Goal: Task Accomplishment & Management: Complete application form

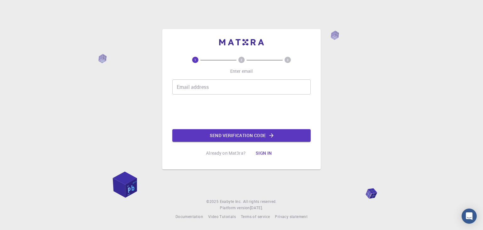
click at [196, 78] on div "1 2 3 Enter email Email address Email address Send verification code Already on…" at bounding box center [241, 108] width 138 height 103
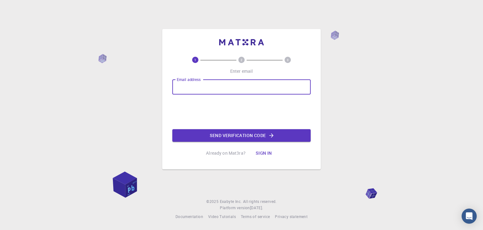
click at [194, 87] on input "Email address" at bounding box center [241, 86] width 138 height 15
type input "[EMAIL_ADDRESS][DOMAIN_NAME]"
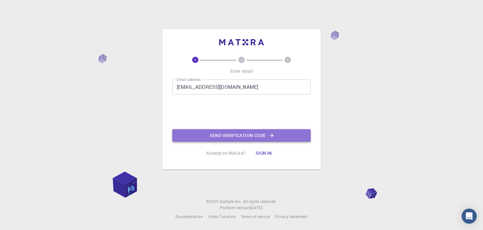
click at [240, 137] on button "Send verification code" at bounding box center [241, 135] width 138 height 13
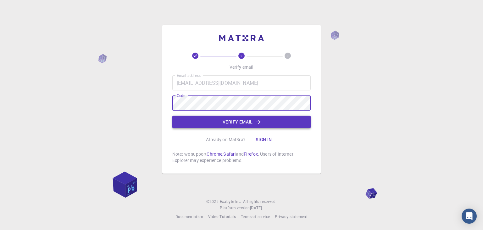
click at [218, 121] on button "Verify email" at bounding box center [241, 121] width 138 height 13
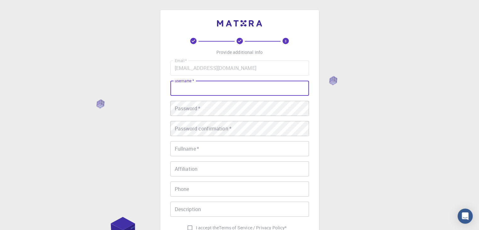
click at [198, 90] on input "username   *" at bounding box center [239, 88] width 138 height 15
type input "dr [PERSON_NAME]"
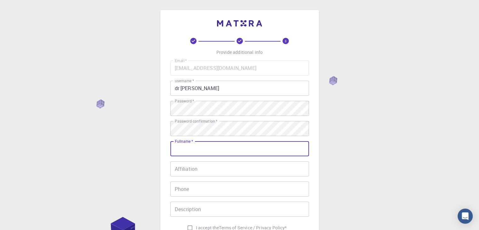
click at [197, 155] on input "Fullname   *" at bounding box center [239, 148] width 138 height 15
type input "[PERSON_NAME]"
type input "03057980780"
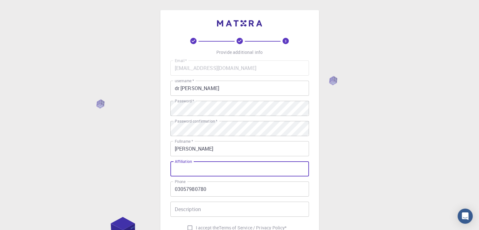
click at [208, 167] on input "Affiliation" at bounding box center [239, 168] width 138 height 15
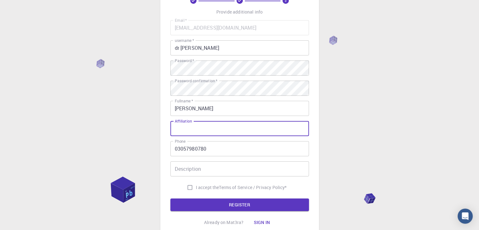
scroll to position [42, 0]
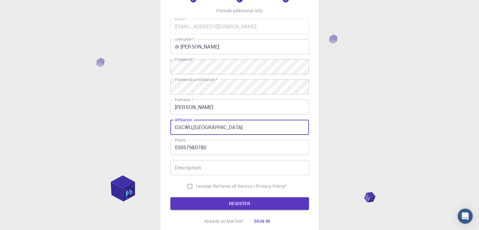
click at [194, 129] on input "GSCWU,[GEOGRAPHIC_DATA]" at bounding box center [239, 127] width 138 height 15
type input "GSCWU, [GEOGRAPHIC_DATA]"
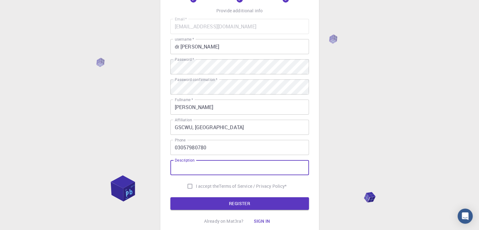
click at [194, 163] on input "Description" at bounding box center [239, 167] width 138 height 15
type input "S"
type input "Assistant Professor"
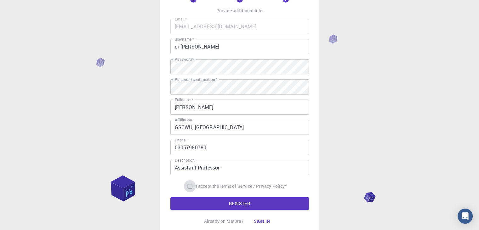
click at [189, 188] on input "I accept the Terms of Service / Privacy Policy *" at bounding box center [190, 186] width 12 height 12
checkbox input "true"
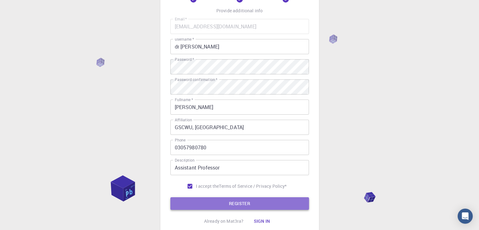
click at [189, 202] on button "REGISTER" at bounding box center [239, 203] width 138 height 13
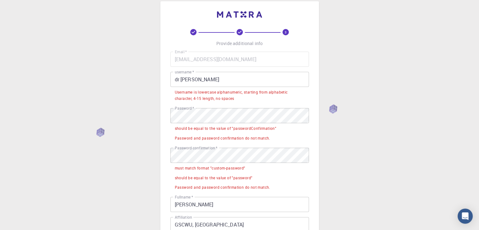
scroll to position [8, 0]
click at [182, 80] on input "dr [PERSON_NAME]" at bounding box center [239, 79] width 138 height 15
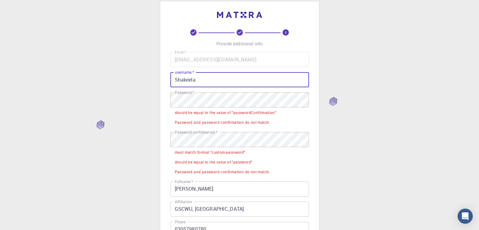
type input "Shakeela"
click at [102, 124] on div "3 Provide additional info Email   * [EMAIL_ADDRESS][DOMAIN_NAME] Email   * user…" at bounding box center [239, 181] width 479 height 379
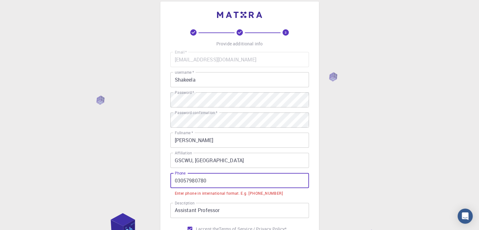
click at [235, 179] on input "03057980780" at bounding box center [239, 180] width 138 height 15
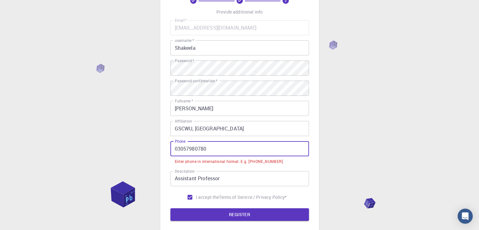
scroll to position [43, 0]
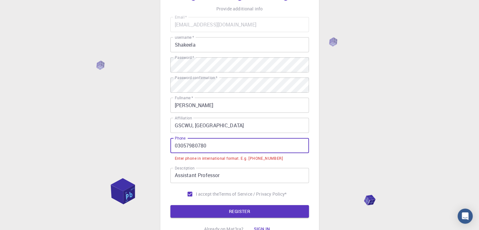
click at [175, 146] on input "03057980780" at bounding box center [239, 145] width 138 height 15
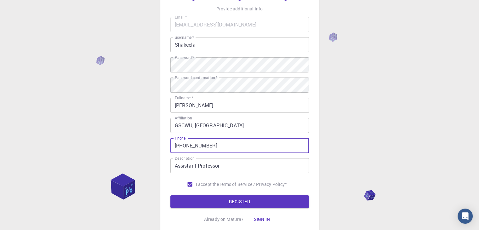
scroll to position [91, 0]
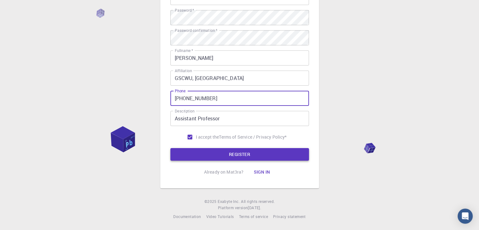
type input "[PHONE_NUMBER]"
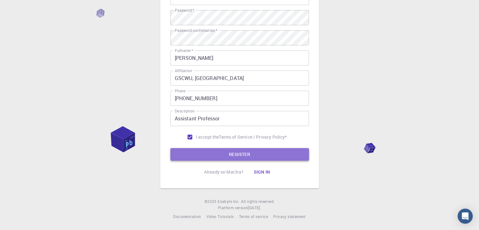
click at [208, 153] on button "REGISTER" at bounding box center [239, 154] width 138 height 13
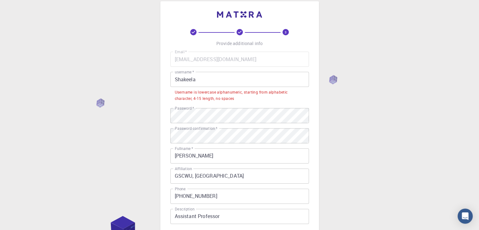
scroll to position [8, 0]
click at [175, 79] on input "Shakeela" at bounding box center [239, 79] width 138 height 15
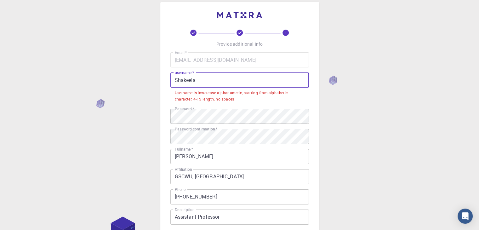
click at [196, 83] on input "Shakeela" at bounding box center [239, 79] width 138 height 15
click at [238, 79] on input "Shakeela" at bounding box center [239, 79] width 138 height 15
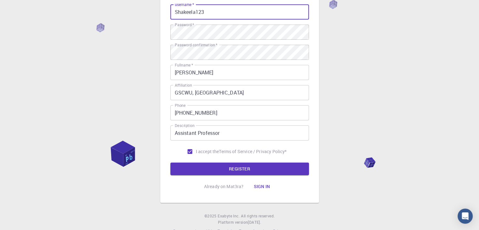
scroll to position [91, 0]
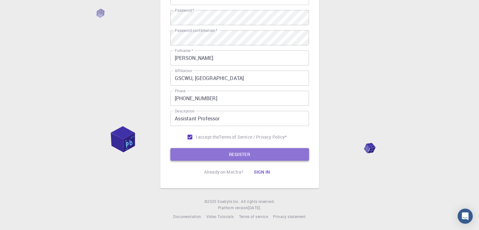
click at [191, 155] on button "REGISTER" at bounding box center [239, 154] width 138 height 13
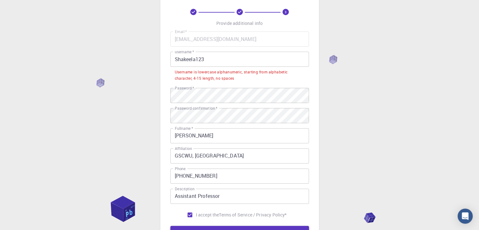
scroll to position [29, 0]
click at [210, 58] on input "Shakeela123" at bounding box center [239, 59] width 138 height 15
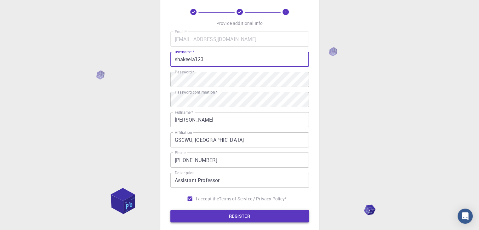
type input "shakeela123"
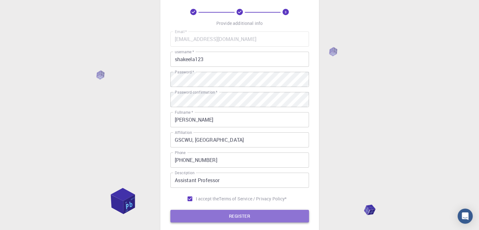
click at [244, 215] on button "REGISTER" at bounding box center [239, 216] width 138 height 13
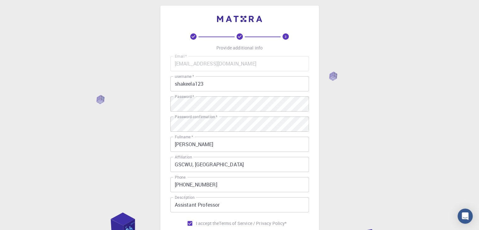
scroll to position [0, 0]
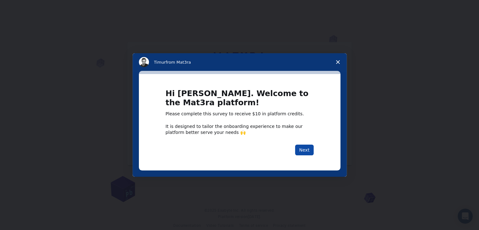
click at [301, 152] on button "Next" at bounding box center [304, 149] width 19 height 11
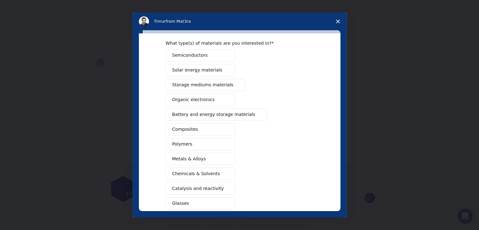
scroll to position [72, 0]
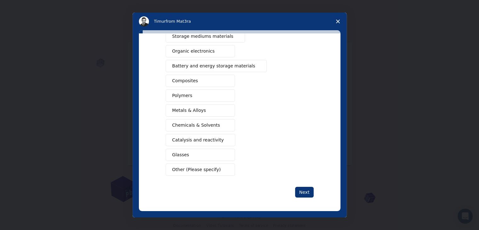
click at [184, 127] on span "Chemicals & Solvents" at bounding box center [196, 125] width 48 height 7
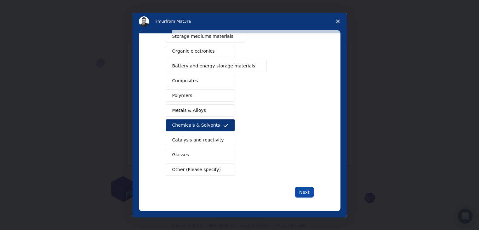
click at [303, 190] on button "Next" at bounding box center [304, 192] width 19 height 11
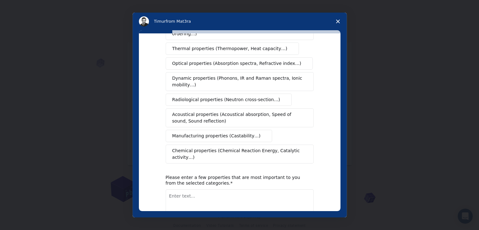
scroll to position [105, 0]
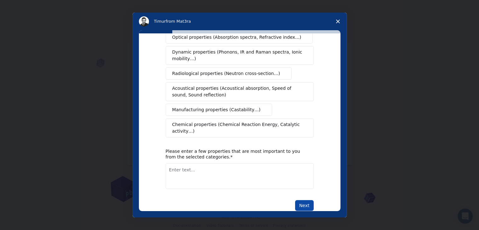
click at [303, 200] on button "Next" at bounding box center [304, 205] width 19 height 11
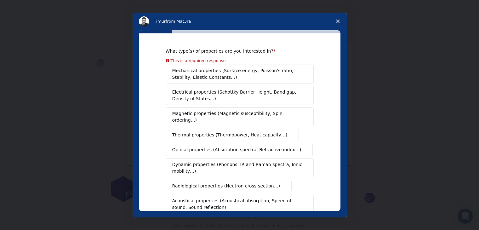
scroll to position [0, 0]
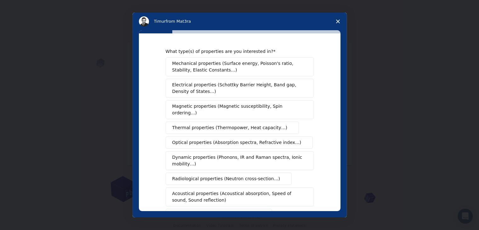
click at [303, 190] on button "Acoustical properties (Acoustical absorption, Speed of sound, Sound reflection)" at bounding box center [240, 196] width 148 height 19
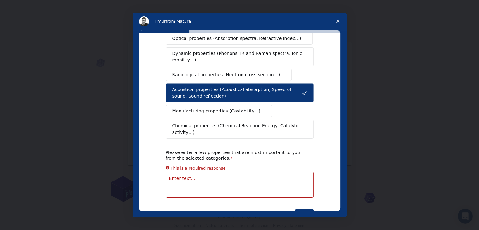
scroll to position [113, 0]
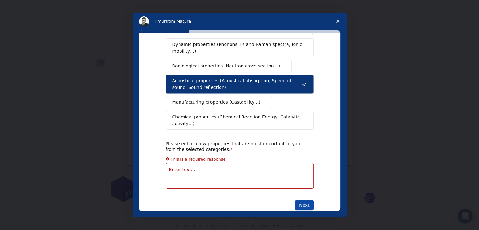
click at [302, 200] on button "Next" at bounding box center [304, 205] width 19 height 11
click at [337, 25] on span "Close survey" at bounding box center [338, 22] width 18 height 18
